Goal: Information Seeking & Learning: Learn about a topic

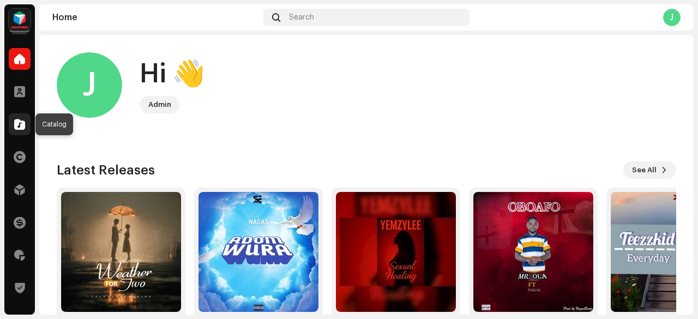
click at [23, 123] on span at bounding box center [19, 124] width 11 height 9
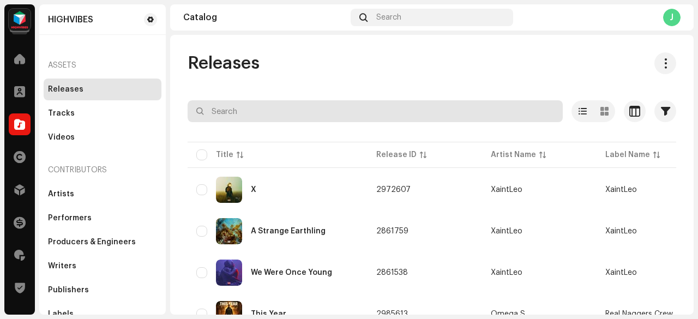
paste input "CertiifiiedFundz"
type input "CertiifiiedFundz"
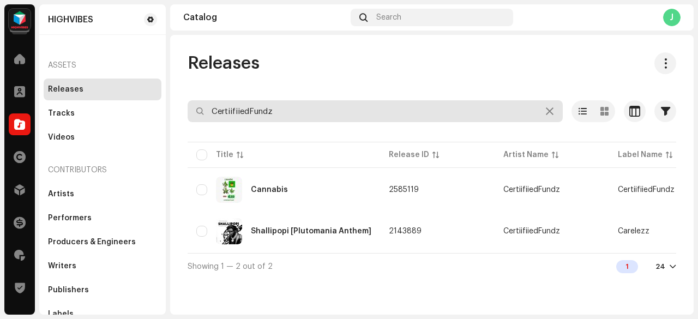
drag, startPoint x: 280, startPoint y: 102, endPoint x: 287, endPoint y: 107, distance: 8.5
click at [287, 107] on input "CertiifiiedFundz" at bounding box center [375, 111] width 375 height 22
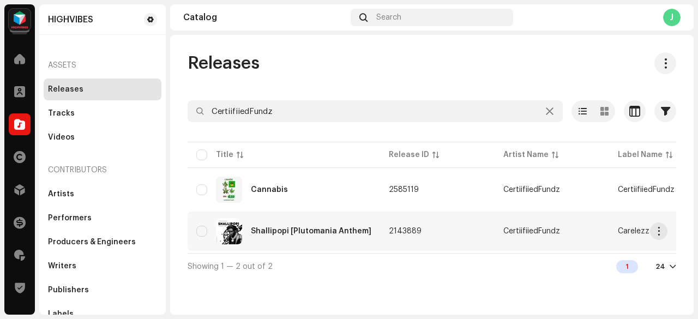
click at [495, 234] on td "CertiifiiedFundz" at bounding box center [552, 231] width 115 height 39
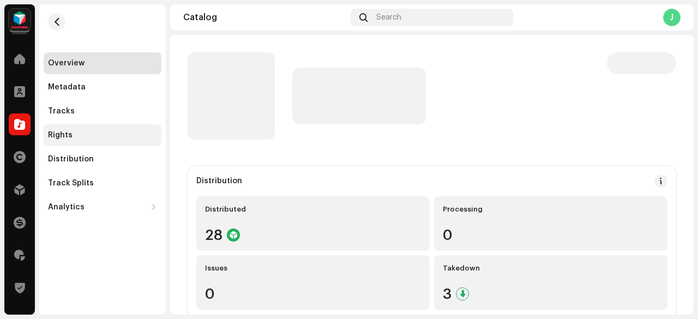
click at [115, 133] on div "Rights" at bounding box center [102, 135] width 109 height 9
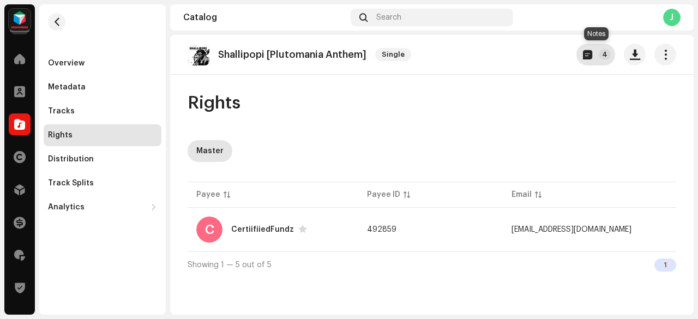
click at [586, 48] on button "4" at bounding box center [595, 55] width 39 height 22
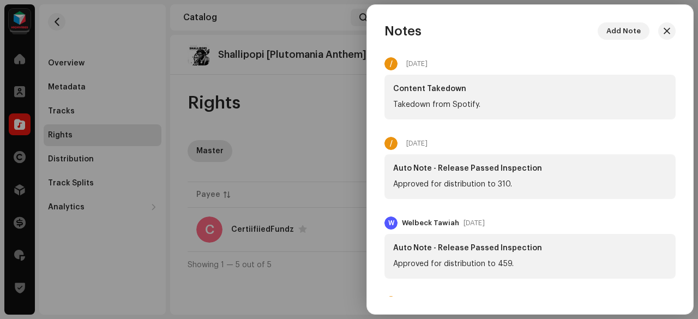
scroll to position [2, 0]
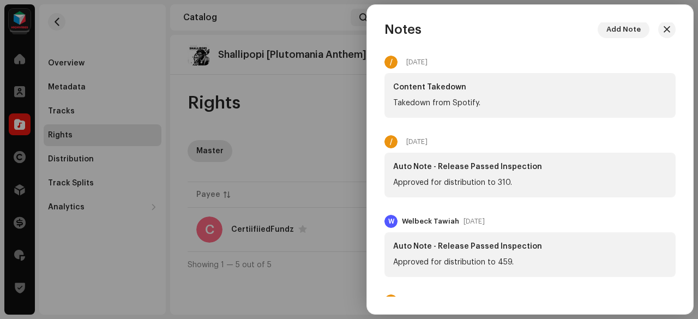
click at [325, 126] on div at bounding box center [349, 159] width 698 height 319
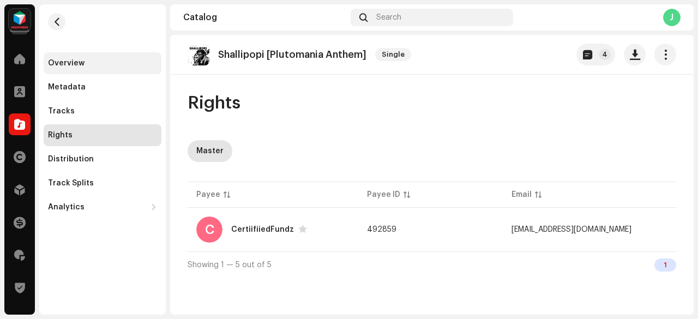
click at [70, 66] on div "Overview" at bounding box center [66, 63] width 37 height 9
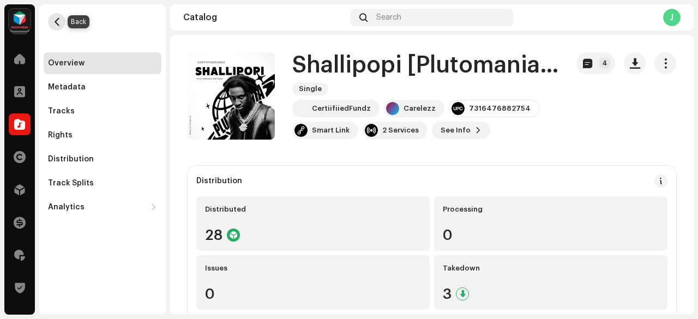
click at [59, 26] on span "button" at bounding box center [57, 21] width 8 height 9
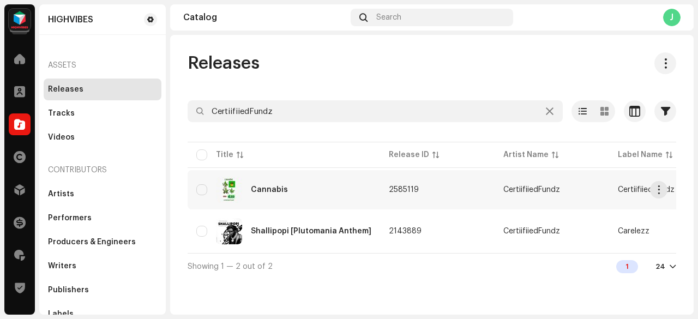
click at [354, 205] on td "Cannabis" at bounding box center [284, 189] width 193 height 39
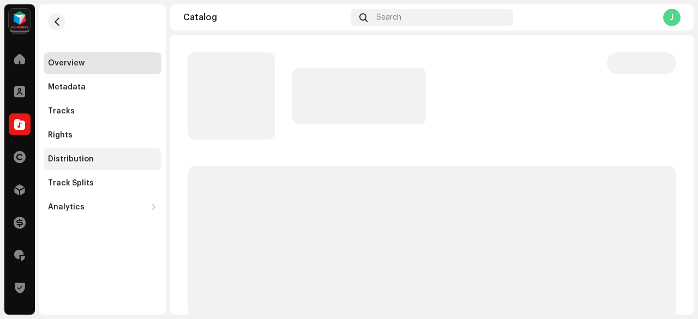
click at [121, 165] on div "Distribution" at bounding box center [103, 159] width 118 height 22
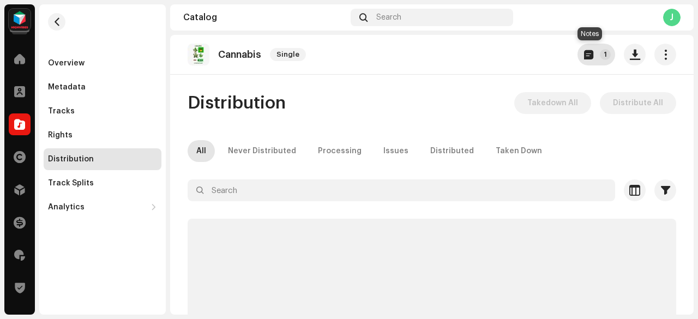
click at [589, 56] on button "1" at bounding box center [597, 55] width 38 height 22
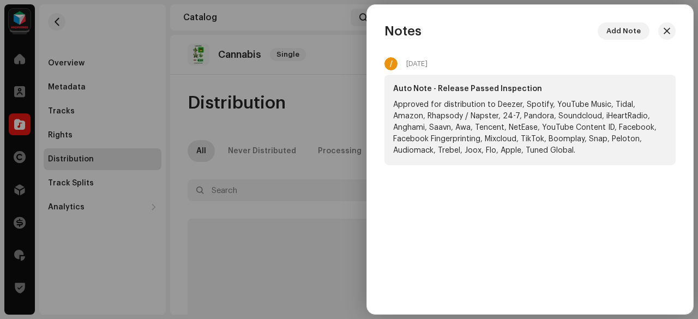
click at [350, 94] on div at bounding box center [349, 159] width 698 height 319
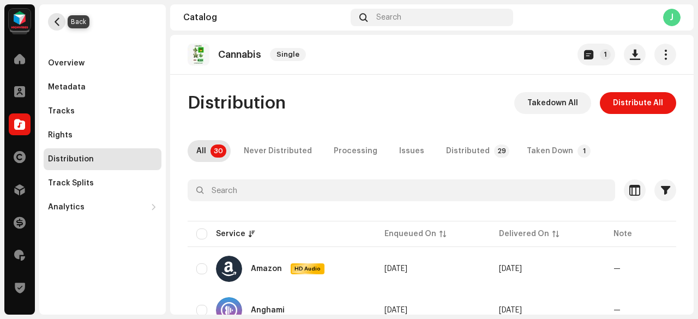
click at [55, 23] on span "button" at bounding box center [57, 21] width 8 height 9
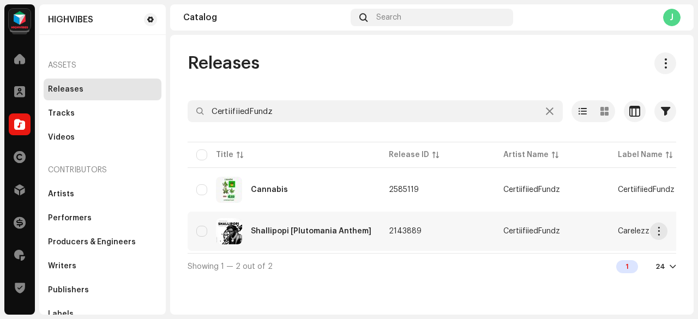
click at [427, 229] on td "2143889" at bounding box center [437, 231] width 115 height 39
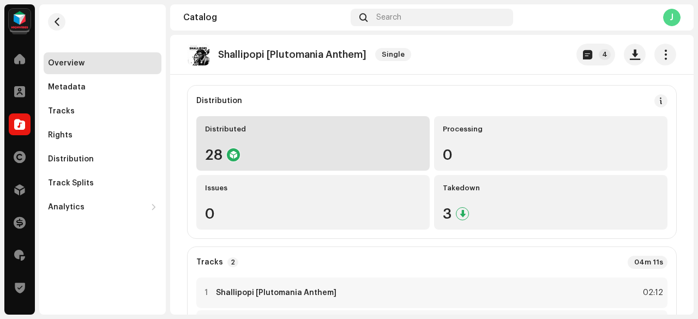
scroll to position [85, 0]
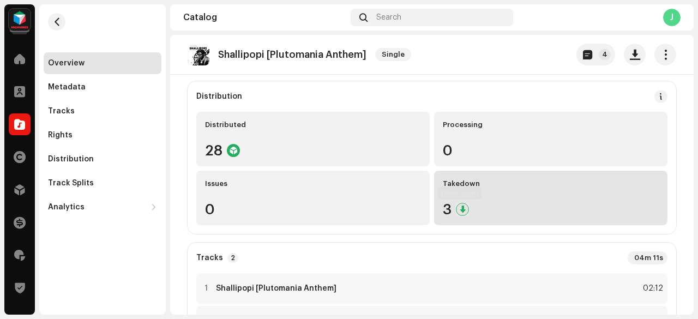
click at [457, 215] on div at bounding box center [462, 209] width 13 height 13
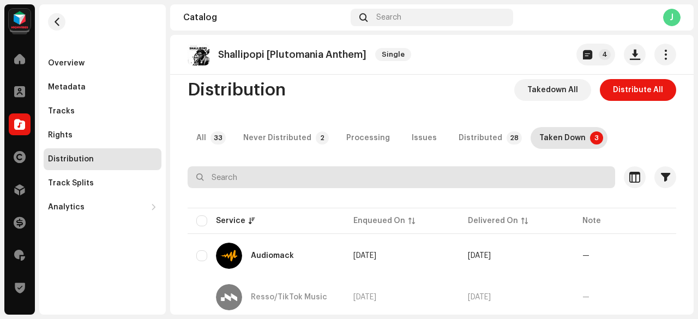
scroll to position [12, 0]
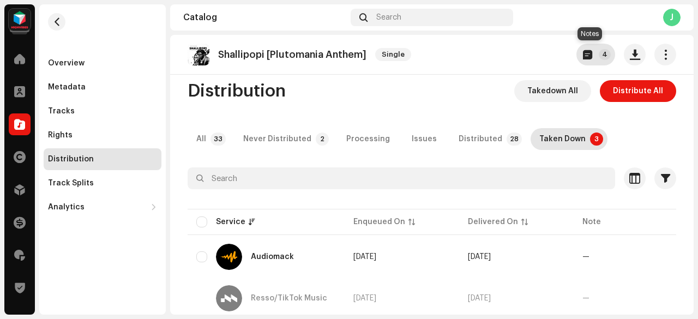
click at [599, 56] on p-badge "4" at bounding box center [605, 54] width 12 height 11
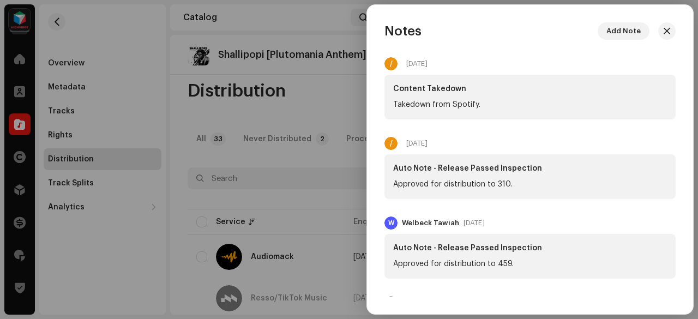
click at [363, 91] on div at bounding box center [349, 159] width 698 height 319
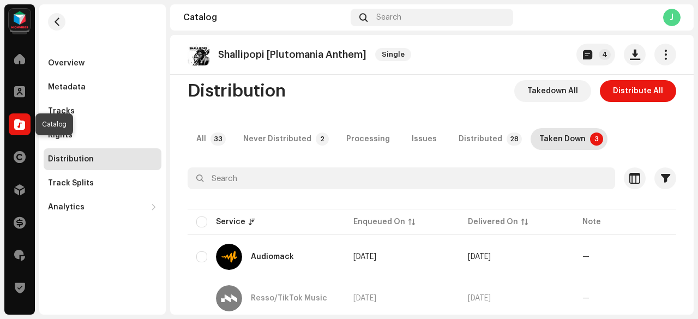
click at [26, 119] on div at bounding box center [20, 124] width 22 height 22
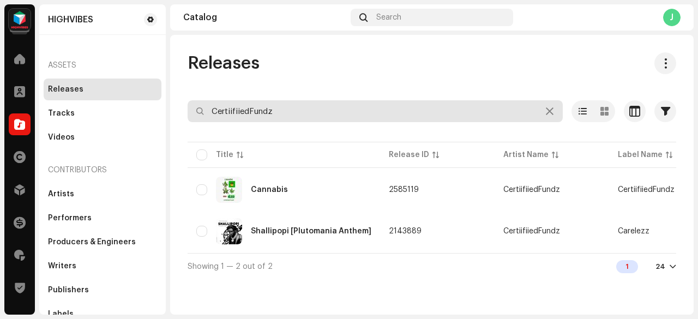
click at [268, 107] on input "CertiifiiedFundz" at bounding box center [375, 111] width 375 height 22
paste input "Dream chaser"
type input "Dream chaser"
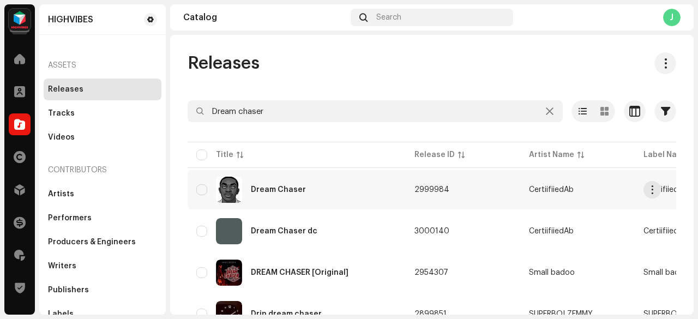
click at [351, 181] on div "Dream Chaser" at bounding box center [296, 190] width 201 height 26
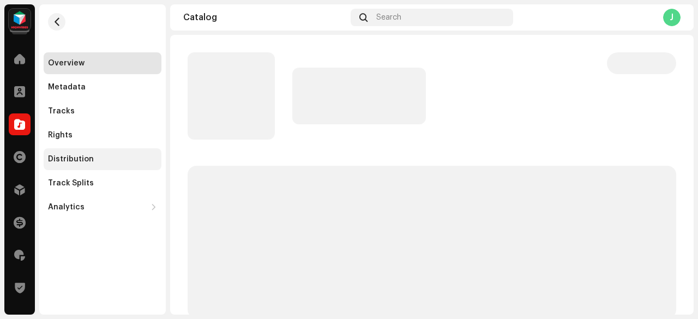
click at [111, 156] on div "Distribution" at bounding box center [102, 159] width 109 height 9
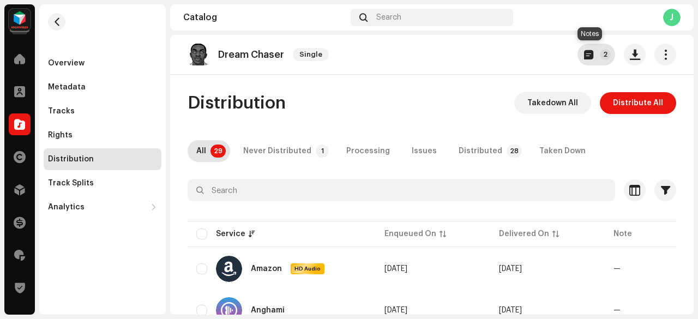
click at [600, 51] on p-badge "2" at bounding box center [605, 54] width 11 height 11
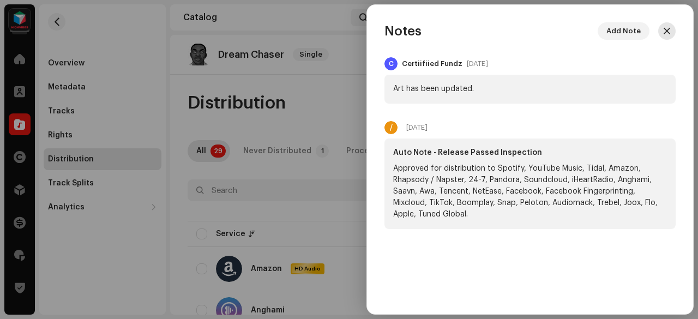
click at [670, 35] on button "button" at bounding box center [666, 30] width 17 height 17
